Goal: Find specific page/section: Find specific page/section

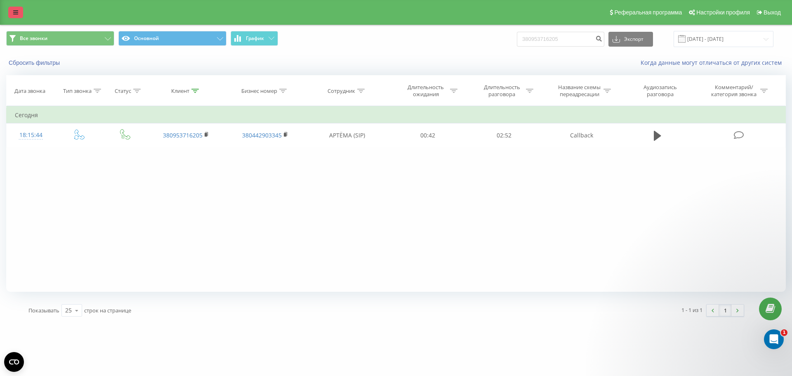
click at [16, 12] on icon at bounding box center [15, 12] width 5 height 6
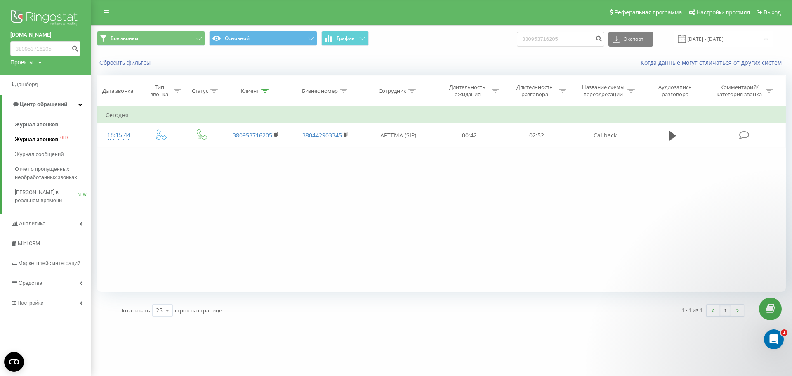
click at [40, 139] on span "Журнал звонков" at bounding box center [36, 139] width 43 height 8
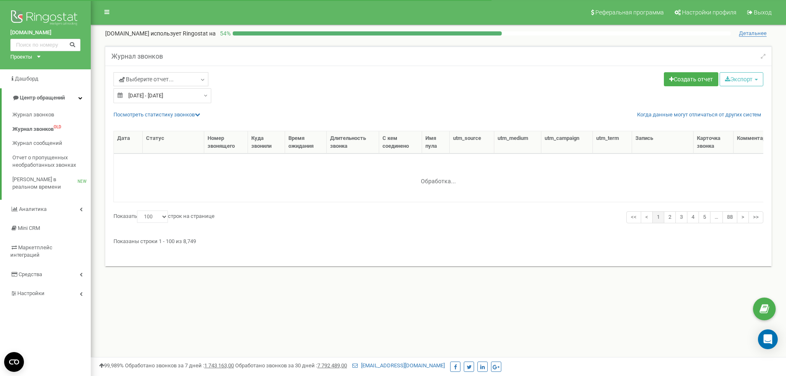
select select "100"
